Goal: Information Seeking & Learning: Learn about a topic

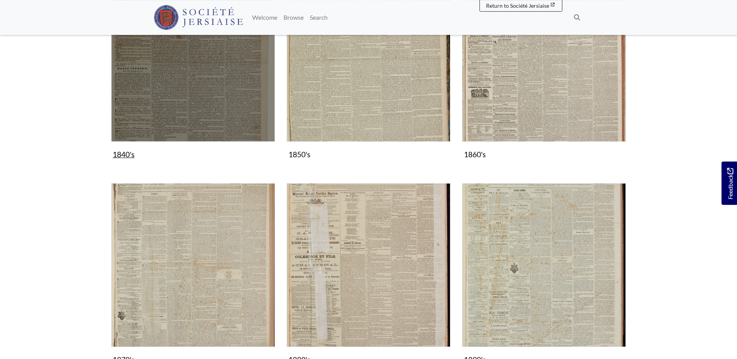
scroll to position [435, 0]
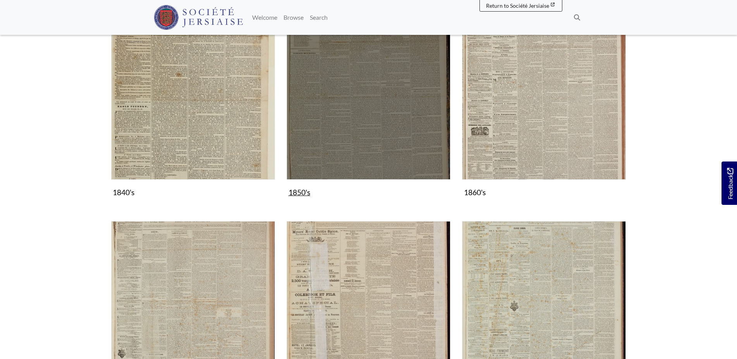
click at [340, 96] on img "Subcollection" at bounding box center [369, 97] width 164 height 164
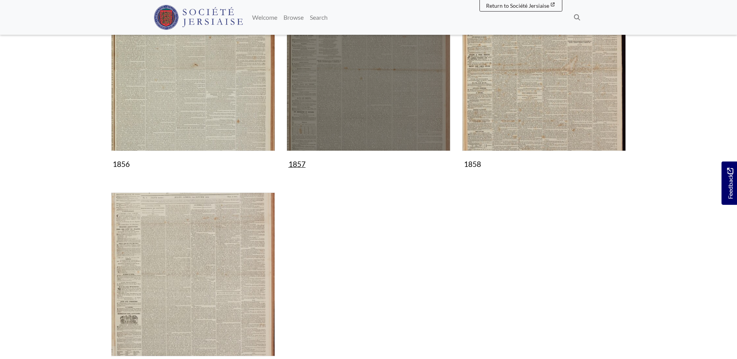
scroll to position [632, 0]
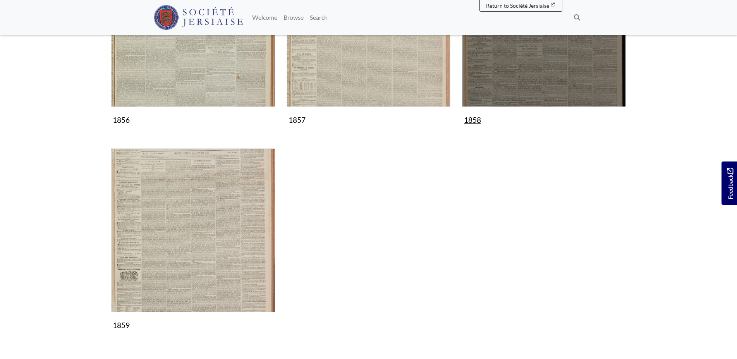
click at [549, 69] on img "Subcollection" at bounding box center [544, 25] width 164 height 164
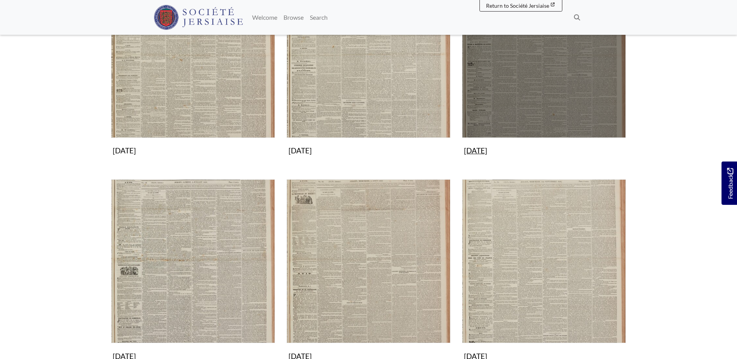
scroll to position [356, 0]
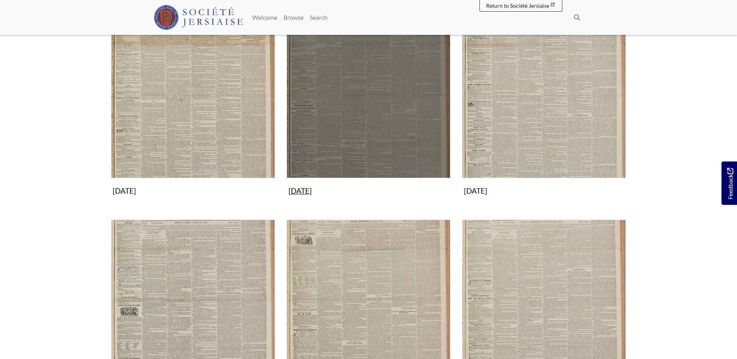
click at [364, 125] on img "Subcollection" at bounding box center [369, 96] width 164 height 164
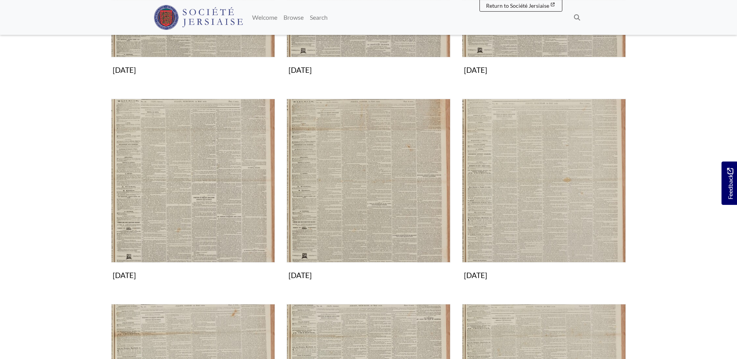
scroll to position [316, 0]
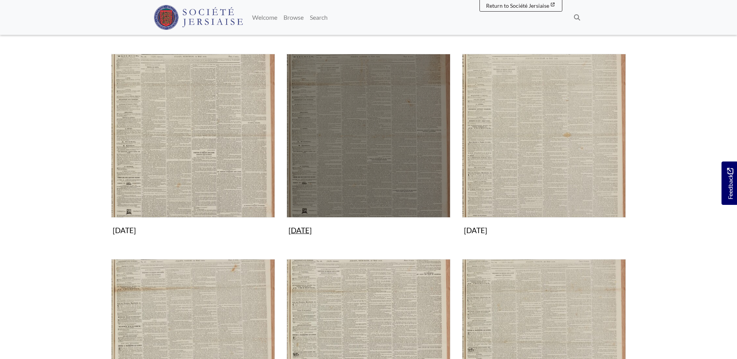
click at [365, 126] on img "Subcollection" at bounding box center [369, 136] width 164 height 164
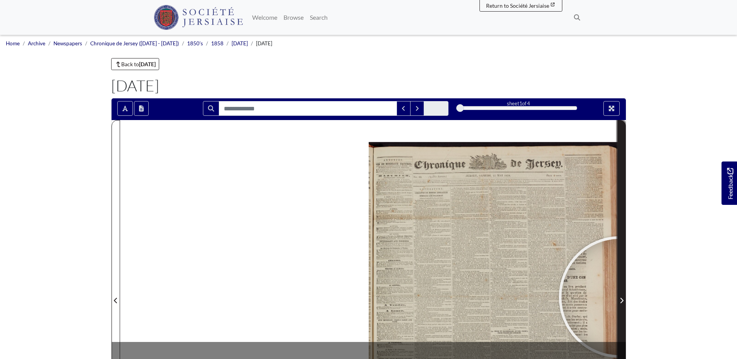
click at [620, 297] on span "Next Page" at bounding box center [622, 300] width 8 height 9
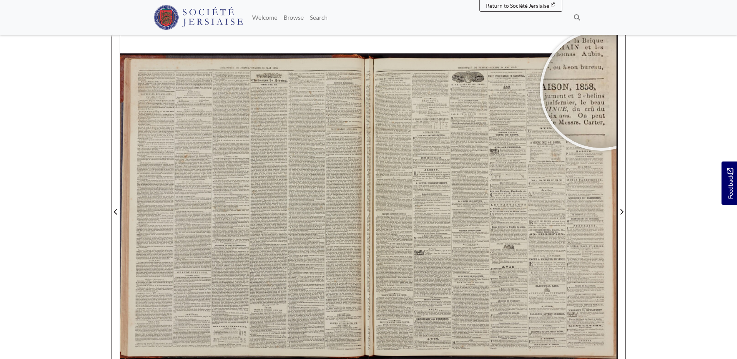
scroll to position [90, 0]
